Goal: Check status: Check status

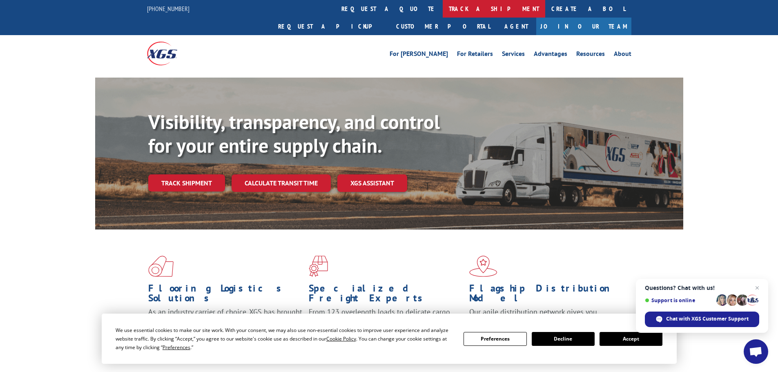
click at [443, 10] on link "track a shipment" at bounding box center [494, 9] width 103 height 18
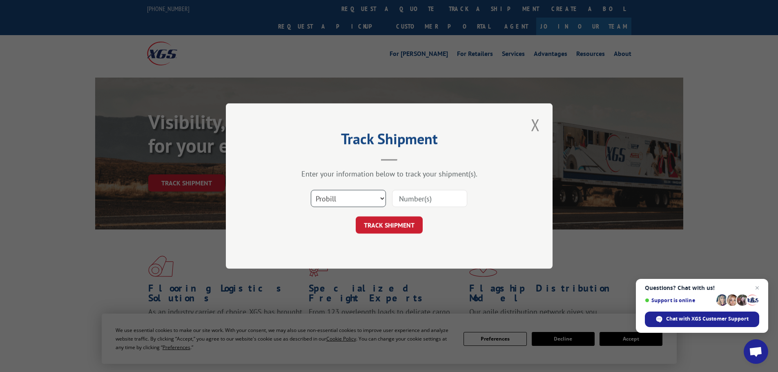
click at [342, 194] on select "Select category... Probill BOL PO" at bounding box center [348, 198] width 75 height 17
select select "po"
click at [311, 190] on select "Select category... Probill BOL PO" at bounding box center [348, 198] width 75 height 17
click at [409, 200] on input at bounding box center [429, 198] width 75 height 17
paste input "20542016"
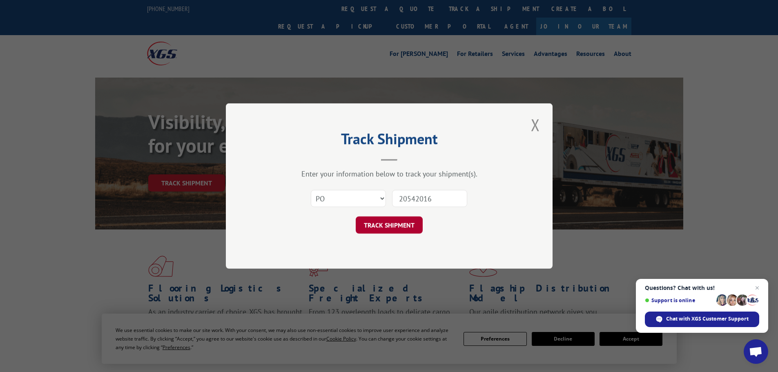
type input "20542016"
click at [397, 226] on button "TRACK SHIPMENT" at bounding box center [389, 225] width 67 height 17
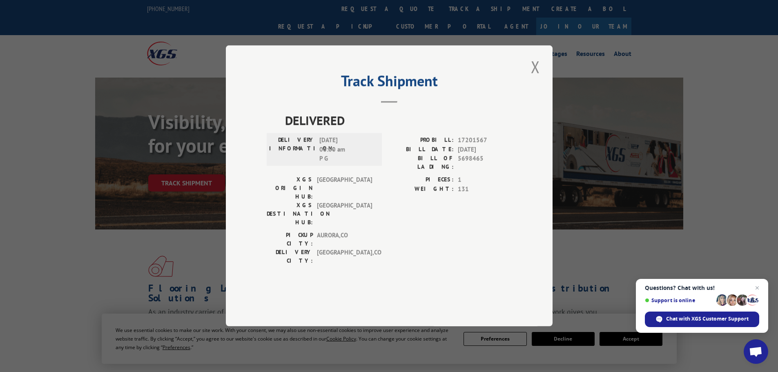
drag, startPoint x: 537, startPoint y: 87, endPoint x: 462, endPoint y: 105, distance: 77.7
click at [463, 105] on div "Track Shipment DELIVERED DELIVERY INFORMATION: [DATE] 06:00 am P G PROBILL: 172…" at bounding box center [389, 185] width 327 height 281
click at [538, 78] on button "Close modal" at bounding box center [536, 67] width 14 height 22
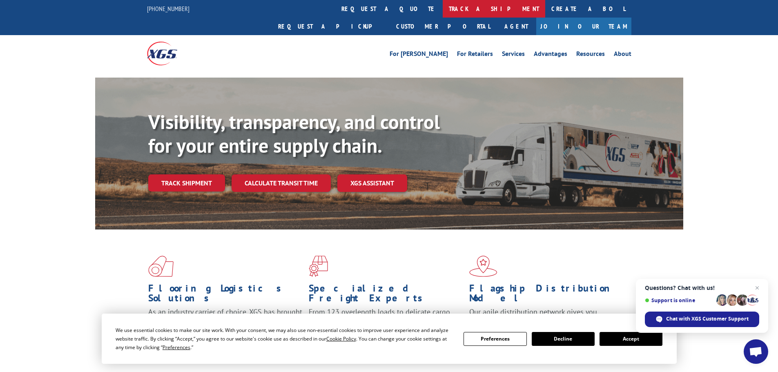
click at [443, 7] on link "track a shipment" at bounding box center [494, 9] width 103 height 18
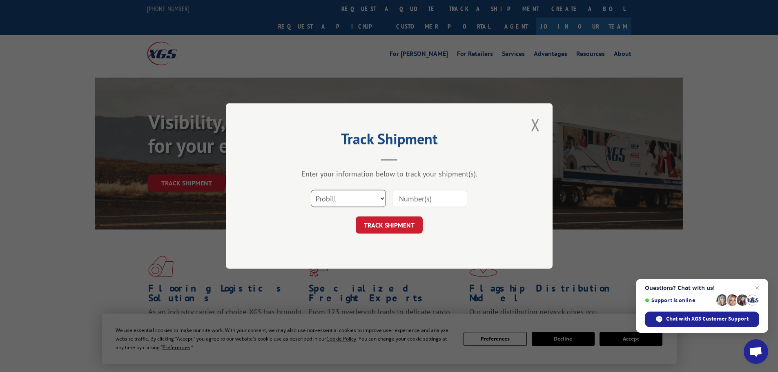
click at [362, 197] on select "Select category... Probill BOL PO" at bounding box center [348, 198] width 75 height 17
select select "po"
click at [311, 190] on select "Select category... Probill BOL PO" at bounding box center [348, 198] width 75 height 17
click at [431, 186] on div "Select category... Probill BOL PO" at bounding box center [389, 198] width 245 height 27
click at [428, 197] on input at bounding box center [429, 198] width 75 height 17
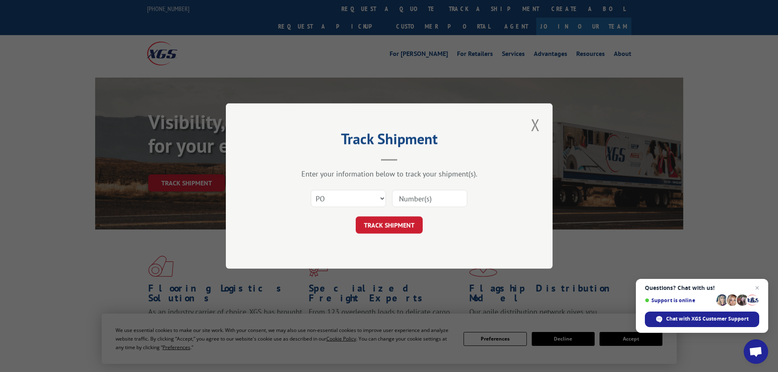
click at [418, 189] on div at bounding box center [429, 198] width 75 height 19
paste input "20542016"
type input "20542016"
click at [385, 227] on button "TRACK SHIPMENT" at bounding box center [389, 225] width 67 height 17
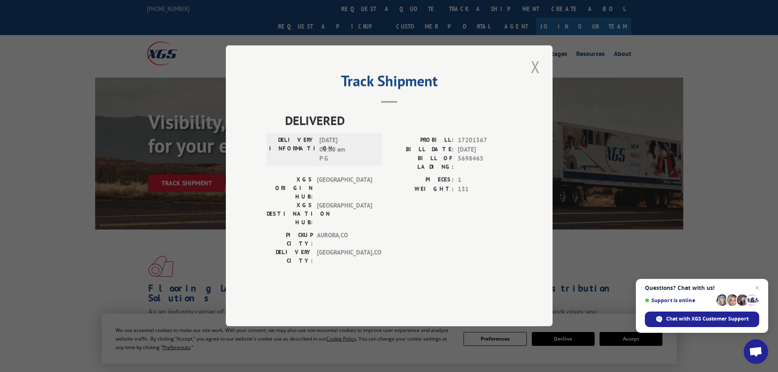
click at [536, 78] on button "Close modal" at bounding box center [536, 67] width 14 height 22
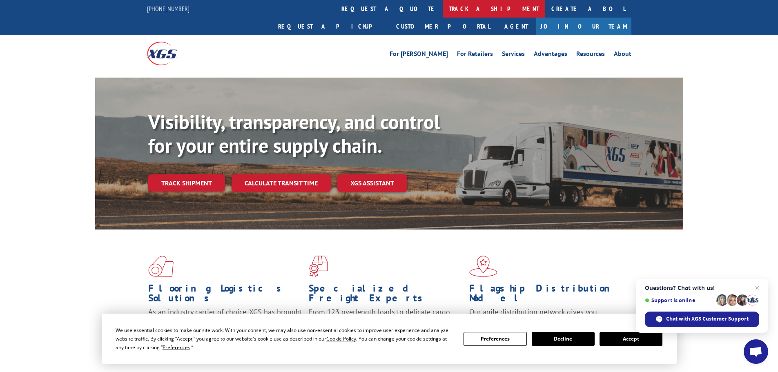
click at [443, 6] on link "track a shipment" at bounding box center [494, 9] width 103 height 18
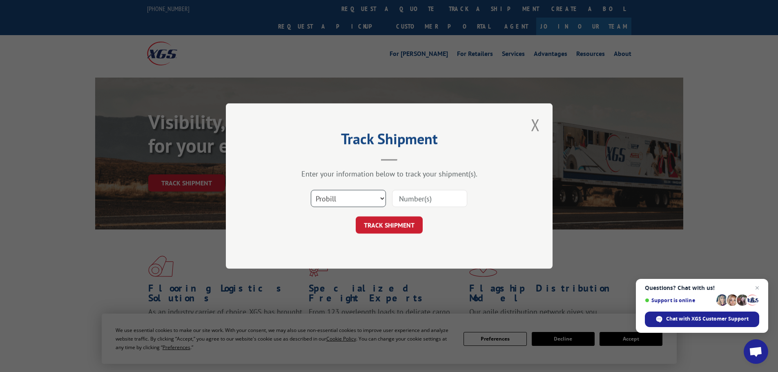
click at [337, 199] on select "Select category... Probill BOL PO" at bounding box center [348, 198] width 75 height 17
select select "po"
click at [311, 190] on select "Select category... Probill BOL PO" at bounding box center [348, 198] width 75 height 17
click at [417, 200] on input at bounding box center [429, 198] width 75 height 17
paste input "20542016"
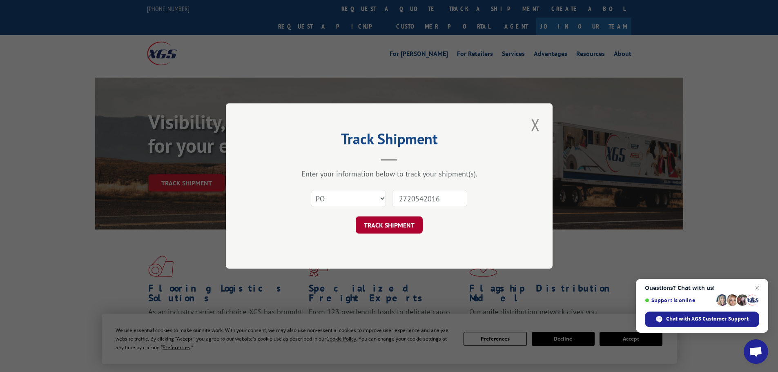
type input "2720542016"
click at [400, 224] on button "TRACK SHIPMENT" at bounding box center [389, 225] width 67 height 17
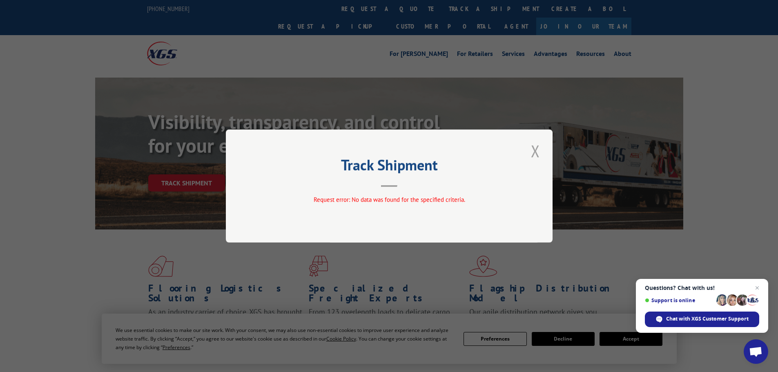
click at [541, 151] on button "Close modal" at bounding box center [536, 151] width 14 height 22
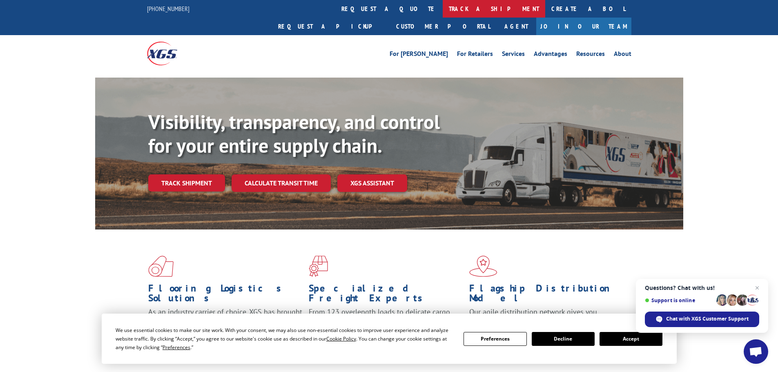
click at [443, 11] on link "track a shipment" at bounding box center [494, 9] width 103 height 18
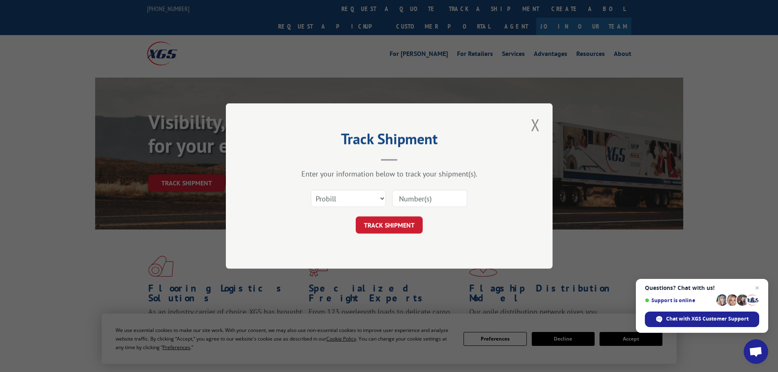
click at [407, 204] on input at bounding box center [429, 198] width 75 height 17
drag, startPoint x: 407, startPoint y: 204, endPoint x: 368, endPoint y: 200, distance: 39.0
click at [368, 200] on select "Select category... Probill BOL PO" at bounding box center [348, 198] width 75 height 17
select select "po"
click at [311, 190] on select "Select category... Probill BOL PO" at bounding box center [348, 198] width 75 height 17
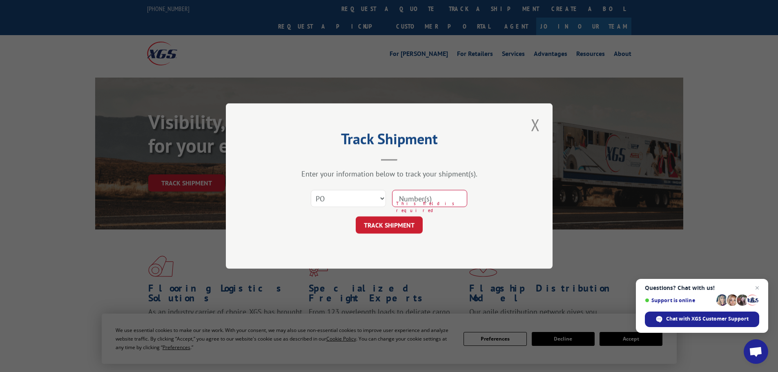
click at [346, 251] on div "Track Shipment Enter your information below to track your shipment(s). Select c…" at bounding box center [389, 185] width 327 height 165
click at [415, 195] on input at bounding box center [429, 198] width 75 height 17
paste input "20542016"
click at [400, 201] on input "20542016" at bounding box center [429, 198] width 75 height 17
type input "2720542016"
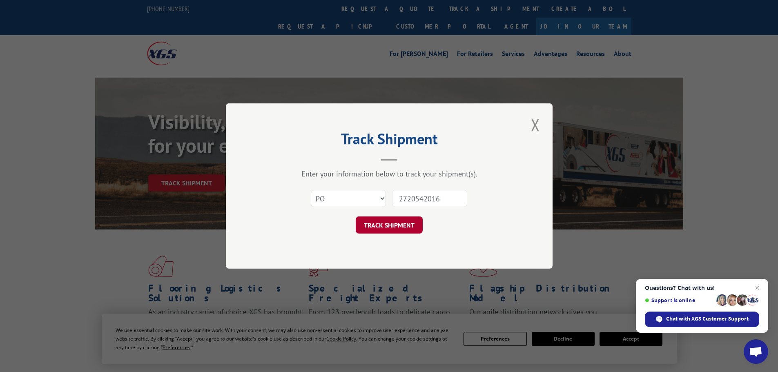
click at [401, 219] on button "TRACK SHIPMENT" at bounding box center [389, 225] width 67 height 17
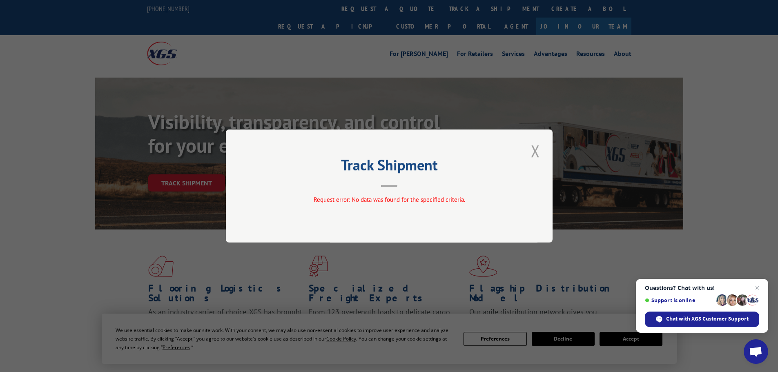
click at [538, 157] on button "Close modal" at bounding box center [536, 151] width 14 height 22
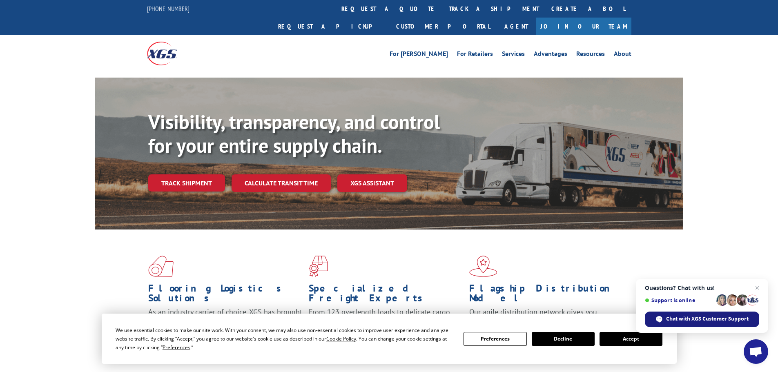
click at [693, 318] on span "Chat with XGS Customer Support" at bounding box center [707, 318] width 83 height 7
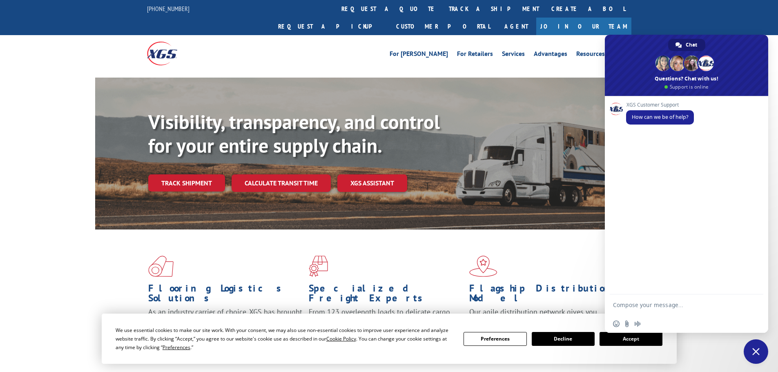
click at [662, 301] on textarea "Compose your message..." at bounding box center [678, 305] width 131 height 20
paste textarea "20542016"
type textarea "Hello, I am looking to see if you can provide me with a BOL for carpet po 20542…"
click at [752, 288] on span "Send" at bounding box center [754, 290] width 6 height 6
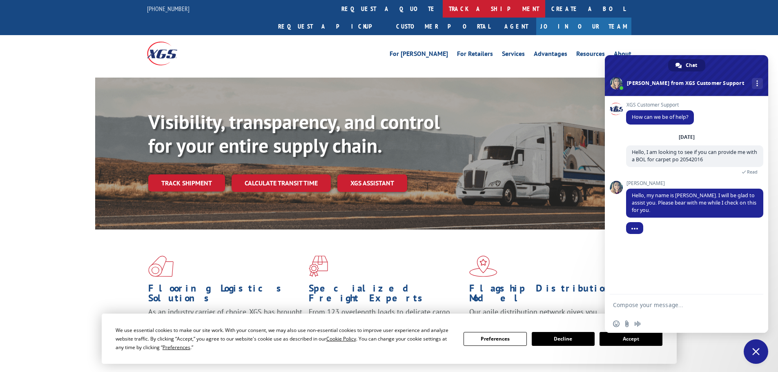
click at [443, 10] on link "track a shipment" at bounding box center [494, 9] width 103 height 18
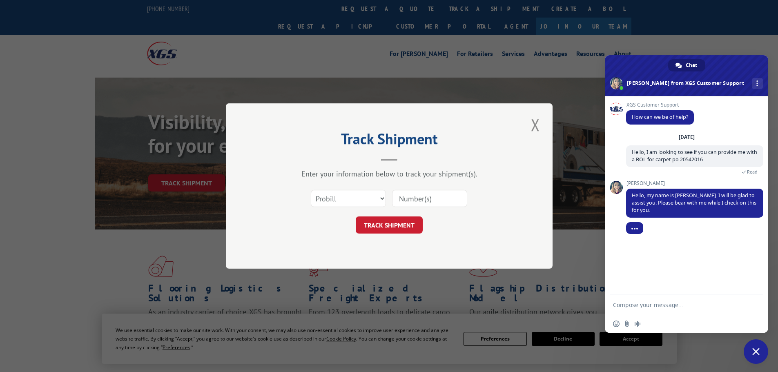
click at [418, 200] on input at bounding box center [429, 198] width 75 height 17
paste input "2720543026"
type input "2720543026"
click at [387, 224] on button "TRACK SHIPMENT" at bounding box center [389, 225] width 67 height 17
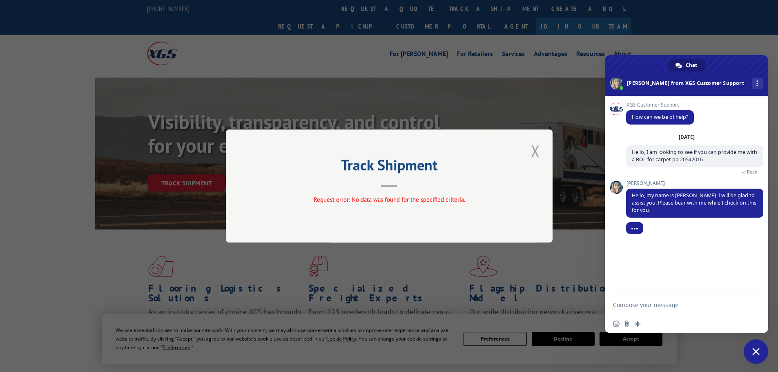
click at [530, 151] on button "Close modal" at bounding box center [536, 151] width 14 height 22
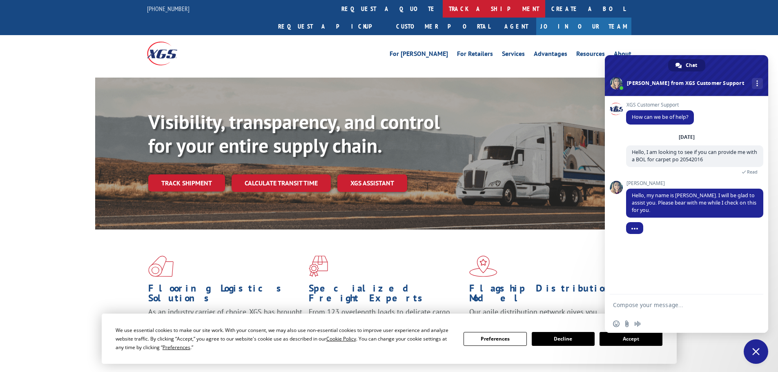
click at [443, 0] on link "track a shipment" at bounding box center [494, 9] width 103 height 18
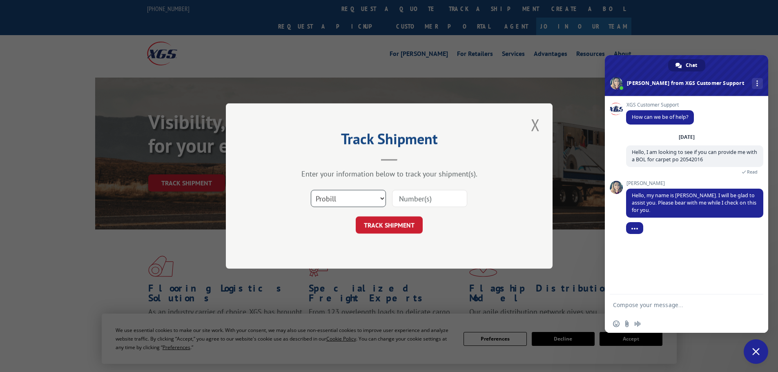
click at [341, 193] on select "Select category... Probill BOL PO" at bounding box center [348, 198] width 75 height 17
select select "bol"
click at [311, 190] on select "Select category... Probill BOL PO" at bounding box center [348, 198] width 75 height 17
click at [412, 194] on input at bounding box center [429, 198] width 75 height 17
paste input "04511300016632929"
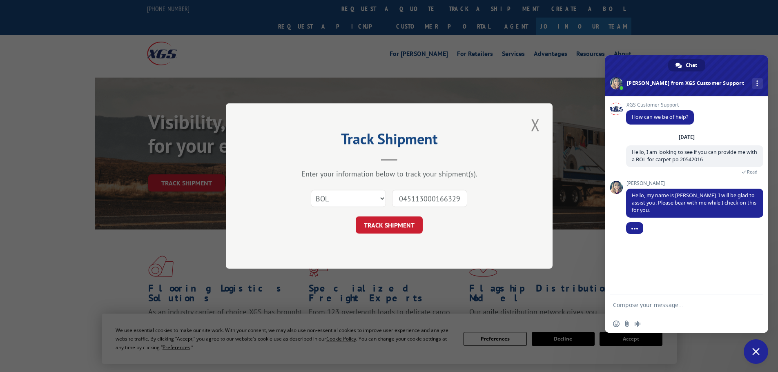
scroll to position [0, 7]
type input "04511300016632929"
click at [379, 232] on button "TRACK SHIPMENT" at bounding box center [389, 225] width 67 height 17
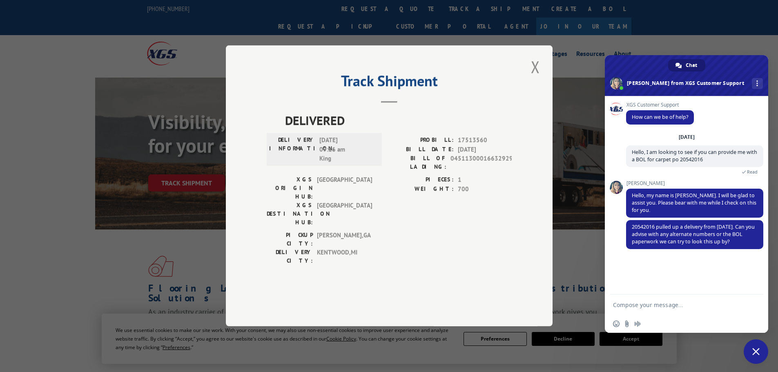
click at [680, 304] on textarea "Compose your message..." at bounding box center [678, 305] width 131 height 20
type textarea "N"
paste textarea "04511300016632929"
type textarea "Yeah that is what I was getting I was able to pull it up with the BOL 045113000…"
click at [752, 288] on span "Send" at bounding box center [754, 290] width 6 height 6
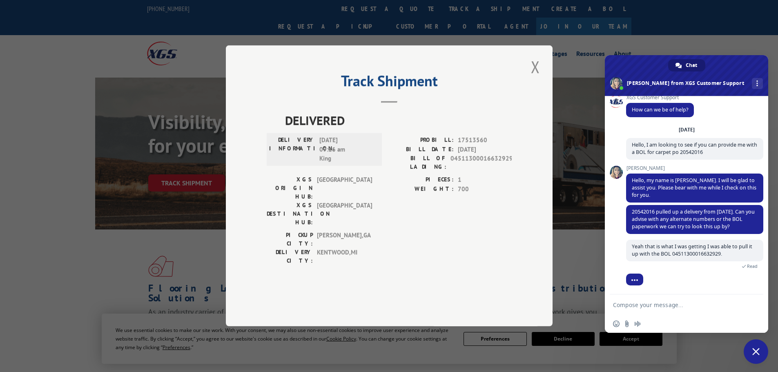
scroll to position [71, 0]
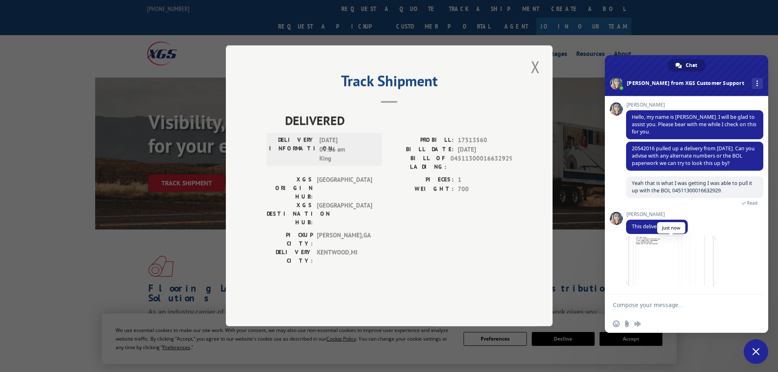
click at [658, 258] on span at bounding box center [671, 261] width 90 height 49
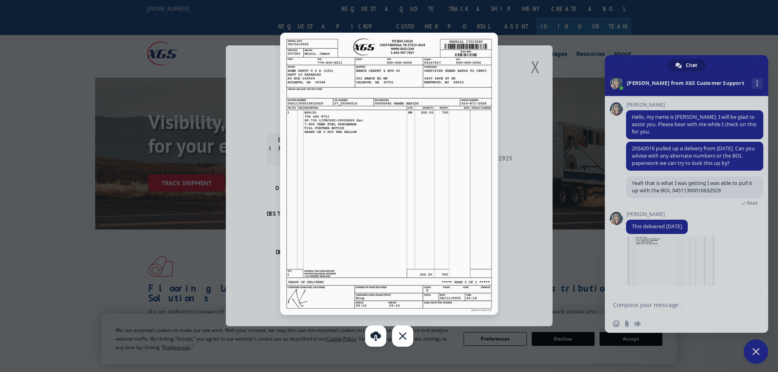
drag, startPoint x: 353, startPoint y: 191, endPoint x: 375, endPoint y: 338, distance: 148.3
click at [375, 338] on link at bounding box center [375, 336] width 21 height 21
click at [406, 338] on link at bounding box center [402, 336] width 21 height 21
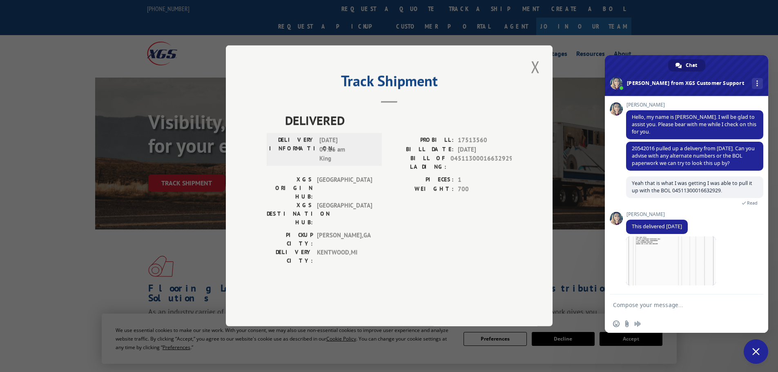
click at [638, 306] on textarea "Compose your message..." at bounding box center [678, 305] width 131 height 20
type textarea "g"
type textarea "got it, thanks"
click at [757, 306] on span "Send" at bounding box center [754, 305] width 6 height 6
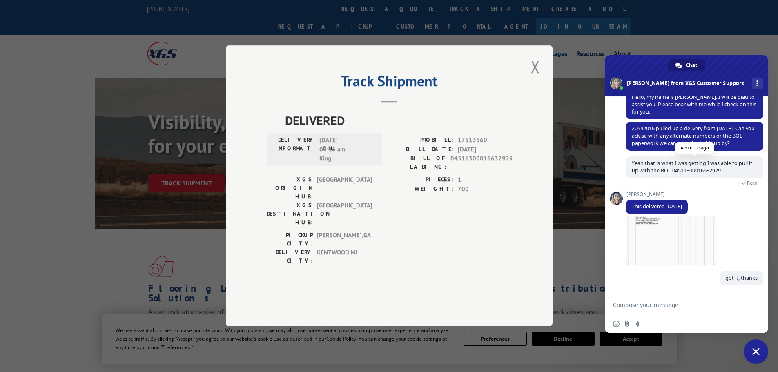
scroll to position [91, 0]
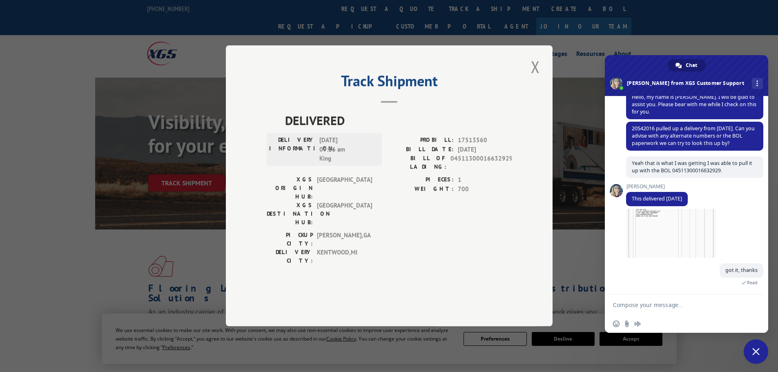
click at [760, 351] on span "Close chat" at bounding box center [756, 352] width 25 height 25
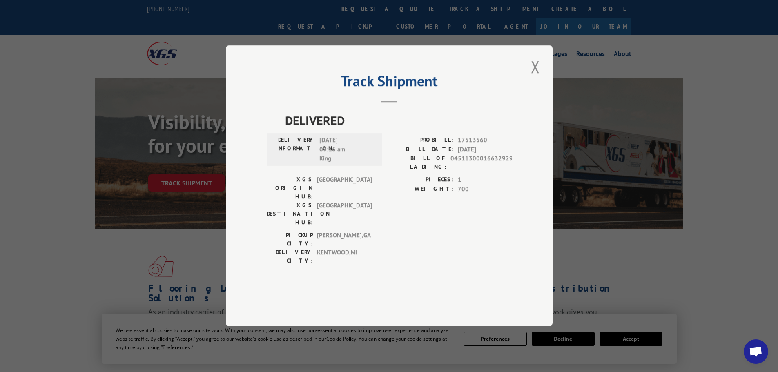
scroll to position [100, 0]
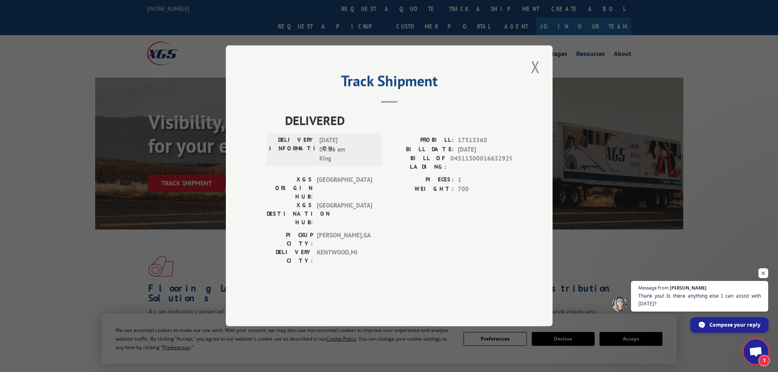
click at [728, 325] on span "Compose your reply" at bounding box center [735, 324] width 51 height 14
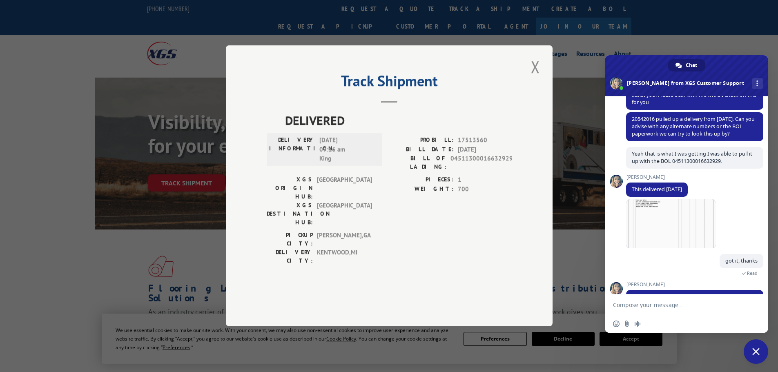
scroll to position [126, 0]
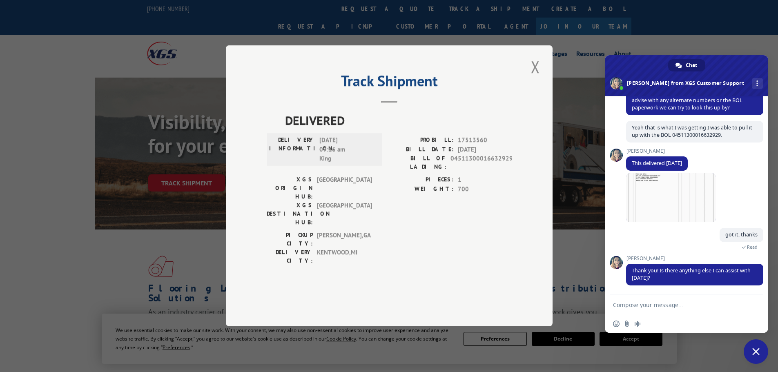
click at [640, 313] on textarea "Compose your message..." at bounding box center [678, 305] width 131 height 20
type textarea "Nope, all set!"
click at [752, 305] on span "Send" at bounding box center [754, 305] width 6 height 6
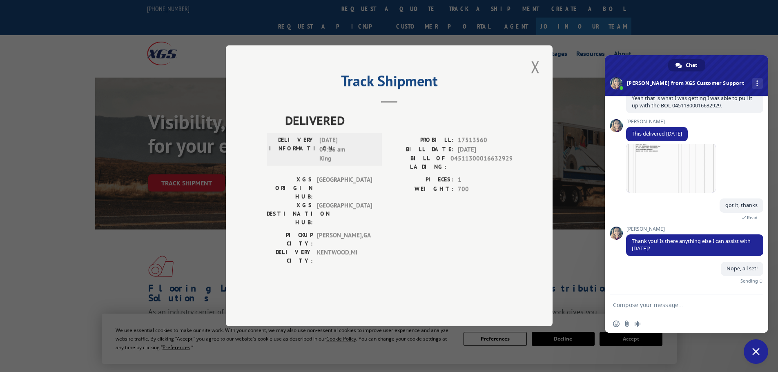
scroll to position [146, 0]
